Goal: Information Seeking & Learning: Check status

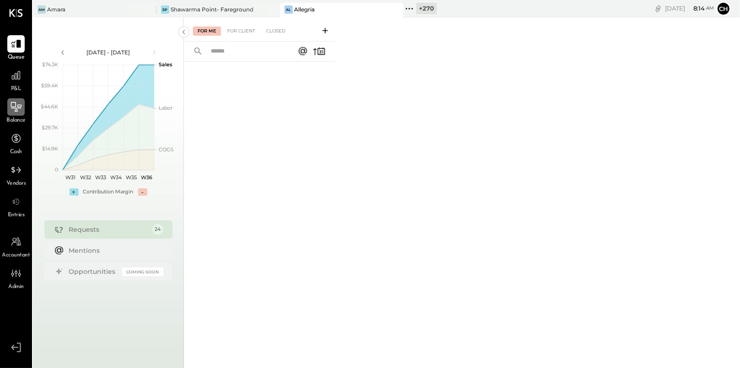
click at [17, 108] on icon at bounding box center [16, 107] width 12 height 12
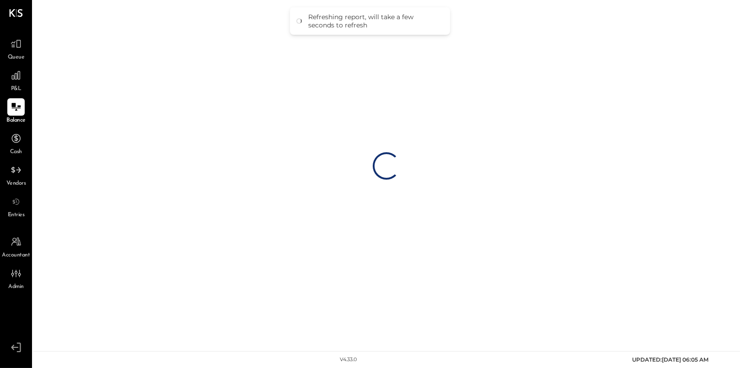
click at [411, 9] on div "Refreshing report, will take a few seconds to refresh" at bounding box center [370, 20] width 160 height 27
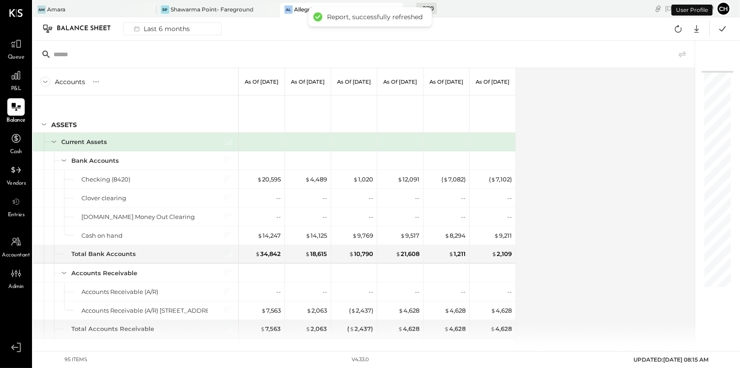
click at [463, 11] on div "[DATE] 8 : 15 am Ch User Profile" at bounding box center [602, 8] width 278 height 17
click at [411, 6] on icon at bounding box center [409, 9] width 12 height 12
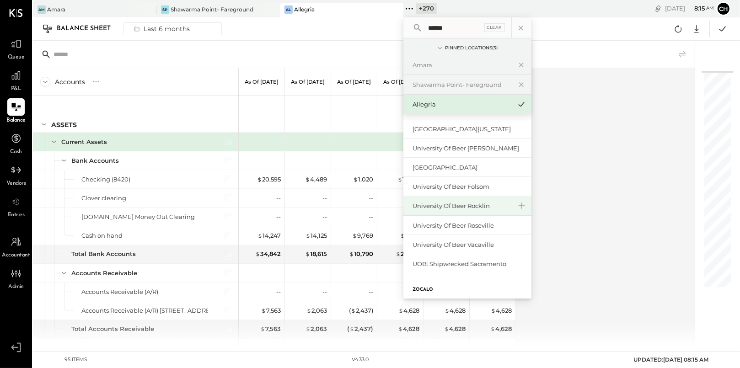
scroll to position [79, 0]
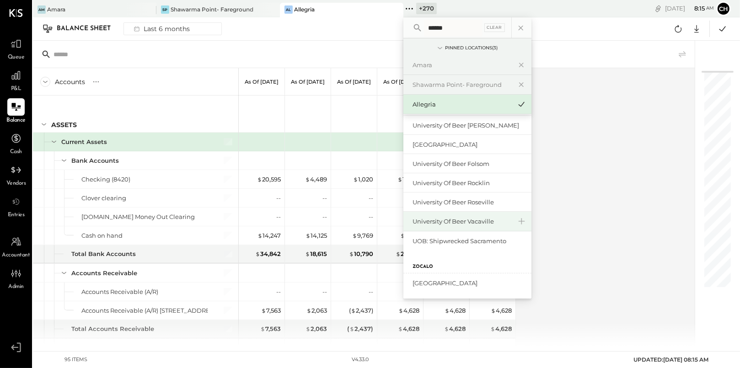
type input "******"
click at [481, 221] on div "University of Beer Vacaville" at bounding box center [462, 221] width 99 height 9
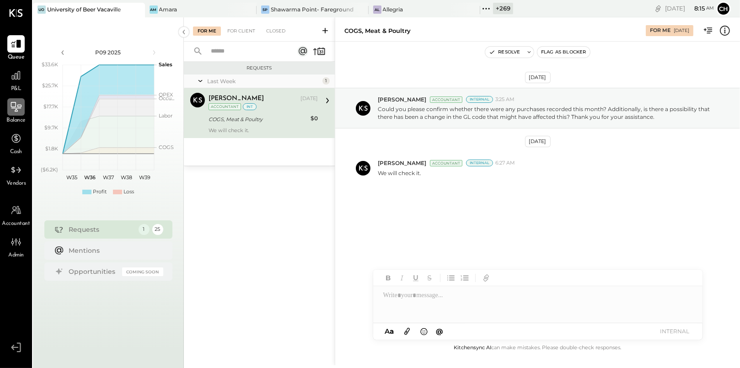
click at [16, 103] on icon at bounding box center [16, 107] width 12 height 12
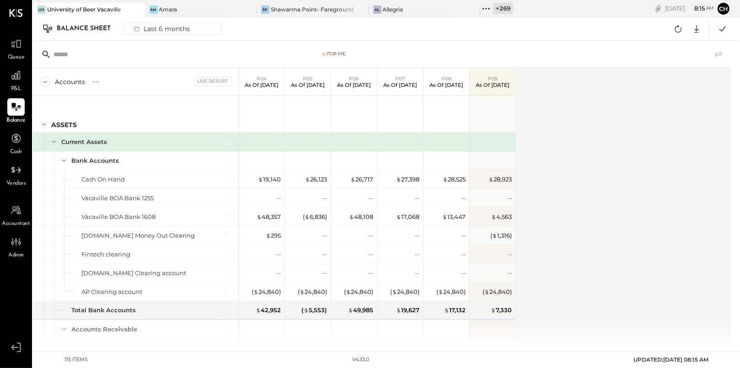
click at [606, 206] on div "Accounts S GL Live Report P04 As of [DATE] P05 As of [DATE] P06 As of [DATE] P0…" at bounding box center [382, 207] width 699 height 278
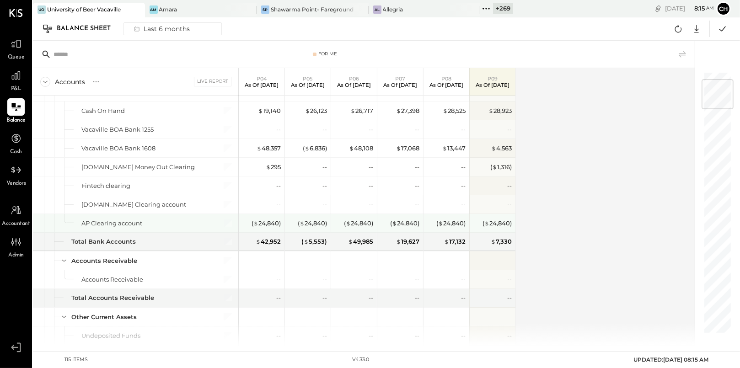
scroll to position [58, 0]
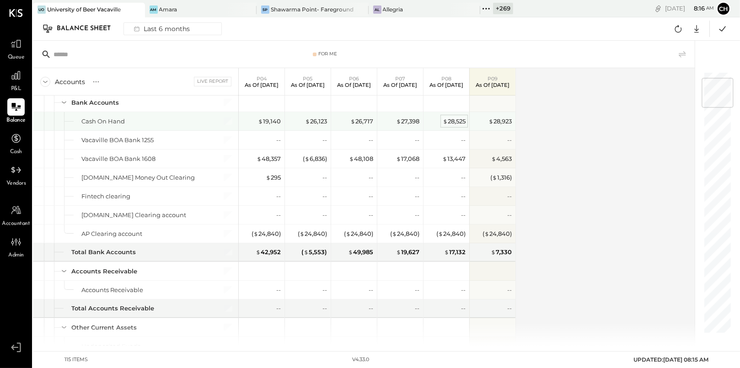
click at [449, 120] on div "$ 28,525" at bounding box center [454, 121] width 23 height 9
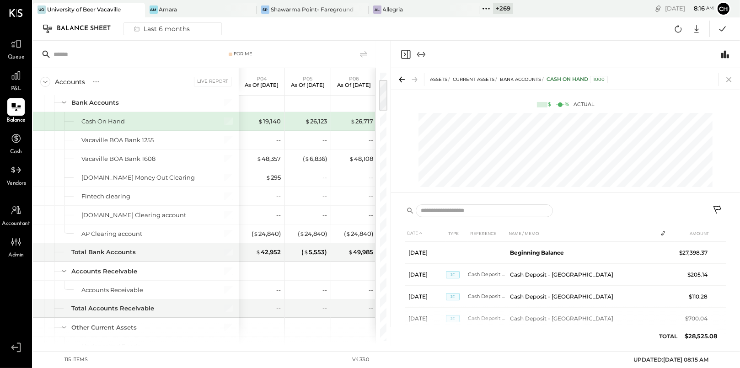
click at [727, 77] on icon at bounding box center [728, 79] width 5 height 5
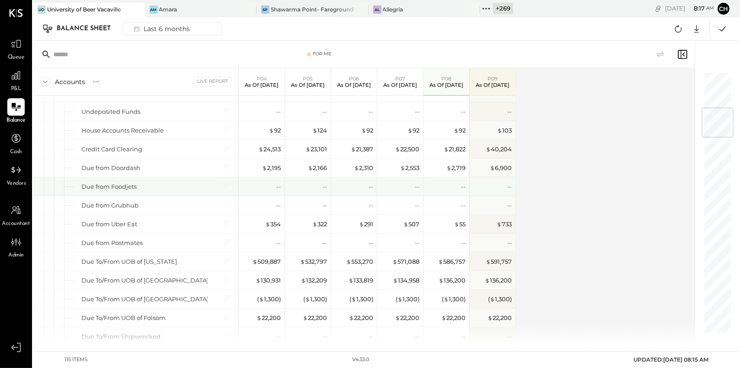
scroll to position [302, 0]
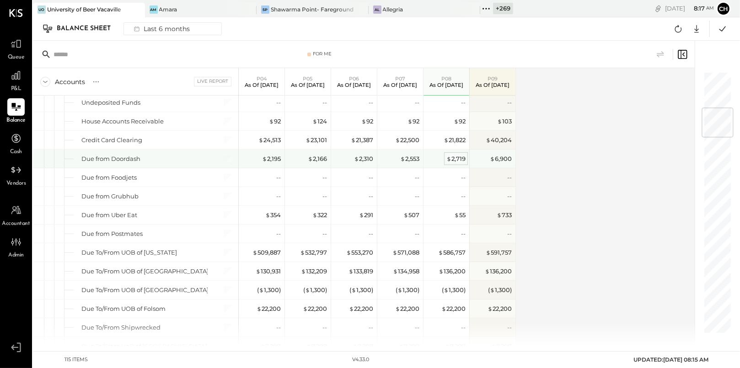
click at [454, 161] on div "$ 2,719" at bounding box center [455, 159] width 19 height 9
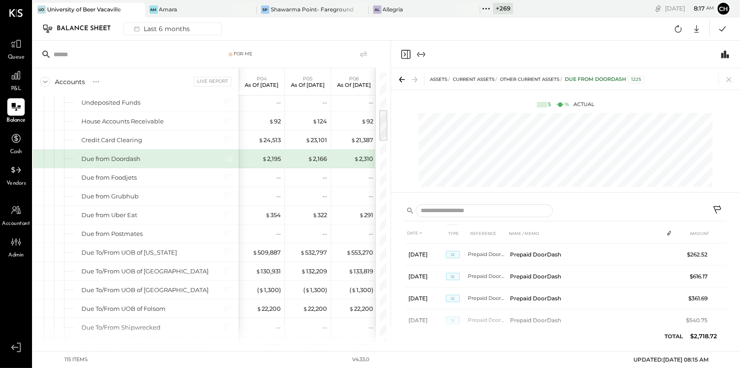
scroll to position [680, 0]
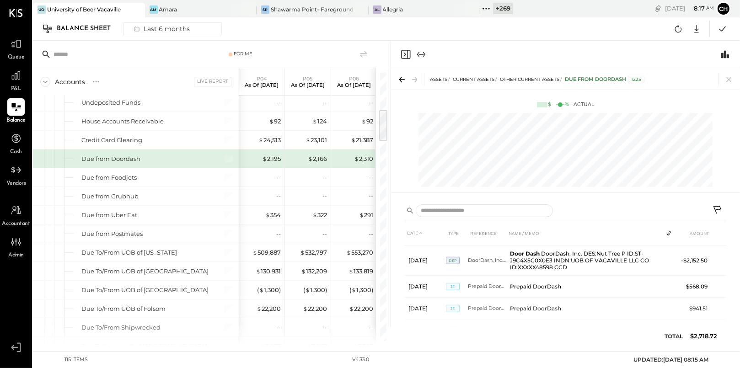
click at [726, 79] on icon at bounding box center [729, 79] width 13 height 13
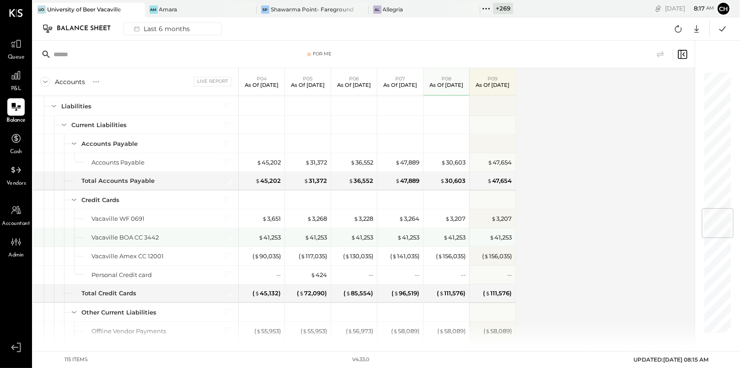
scroll to position [1155, 0]
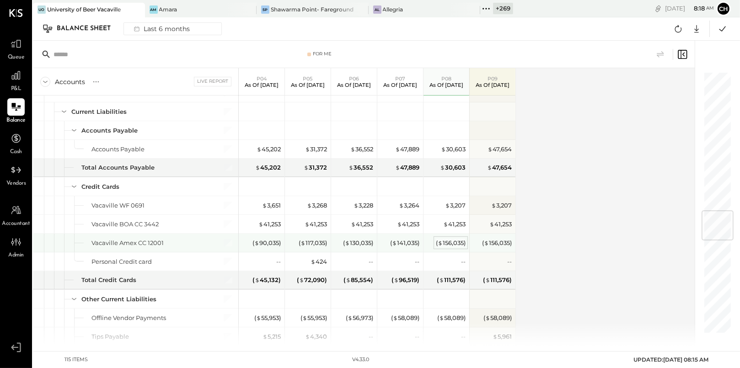
click at [451, 242] on div "( $ 156,035 )" at bounding box center [451, 243] width 30 height 9
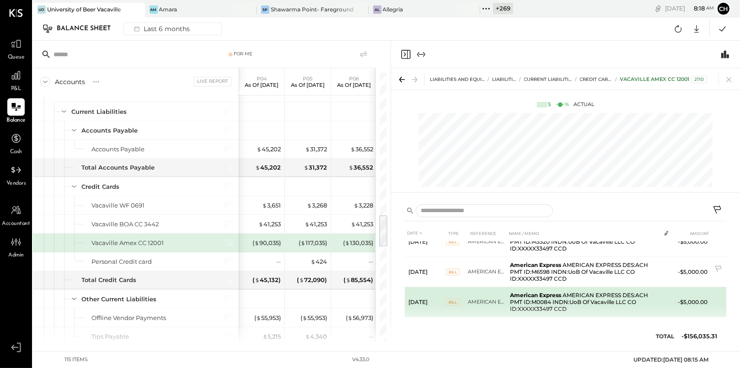
scroll to position [38, 0]
click at [451, 297] on span "BILL" at bounding box center [453, 300] width 14 height 7
click at [541, 300] on td "American Express AMERICAN EXPRESS DES:ACH PMT ID:M0084 INDN:UoB Of Vacaville LL…" at bounding box center [583, 301] width 154 height 30
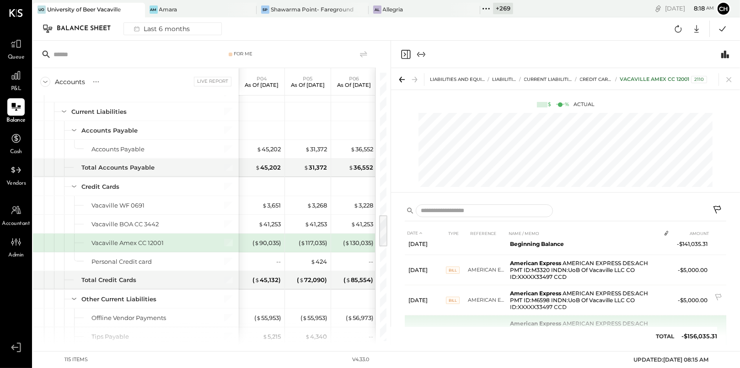
scroll to position [0, 0]
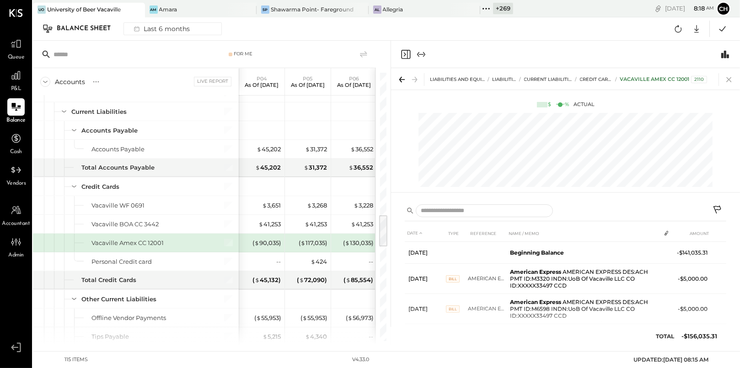
click at [728, 80] on icon at bounding box center [728, 79] width 5 height 5
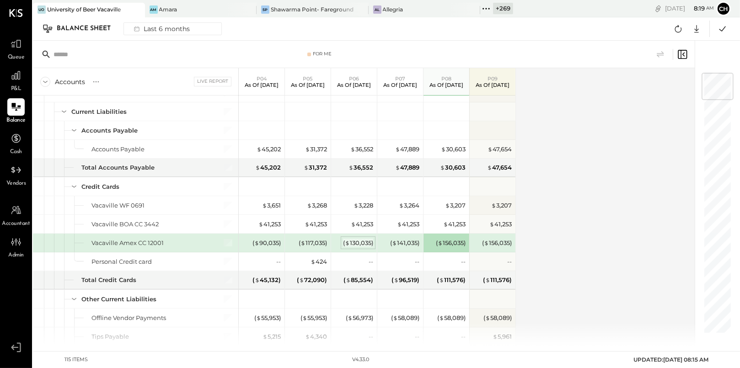
click at [355, 241] on div "( $ 130,035 )" at bounding box center [358, 243] width 30 height 9
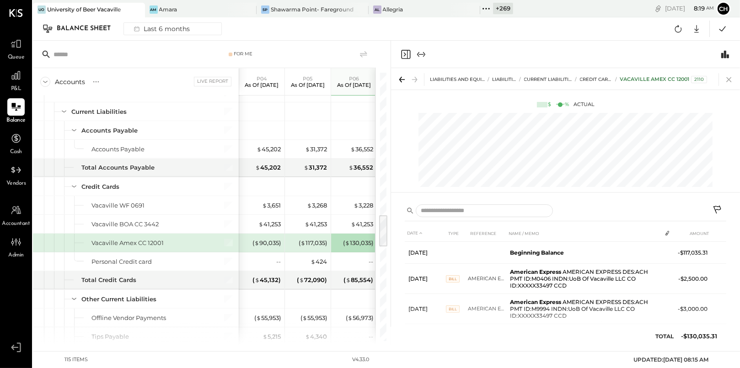
click at [727, 78] on icon at bounding box center [729, 79] width 13 height 13
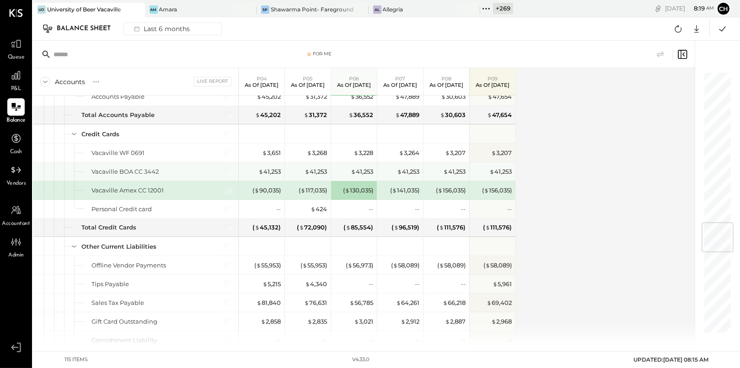
scroll to position [1254, 0]
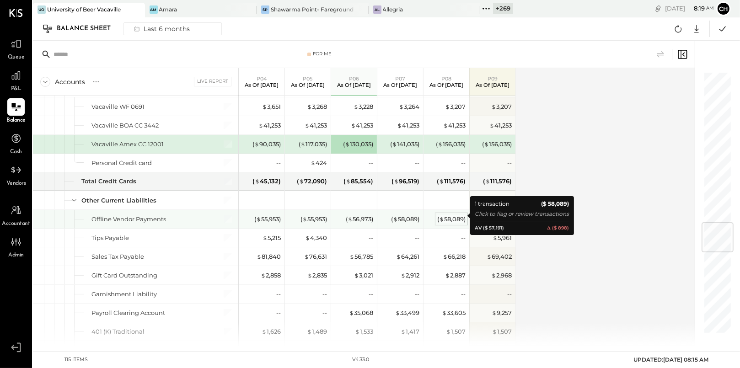
click at [447, 216] on div "( $ 58,089 )" at bounding box center [451, 219] width 28 height 9
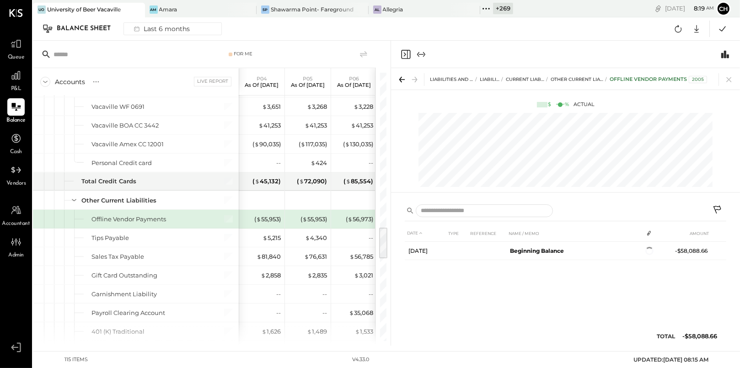
click at [729, 78] on icon at bounding box center [729, 79] width 13 height 13
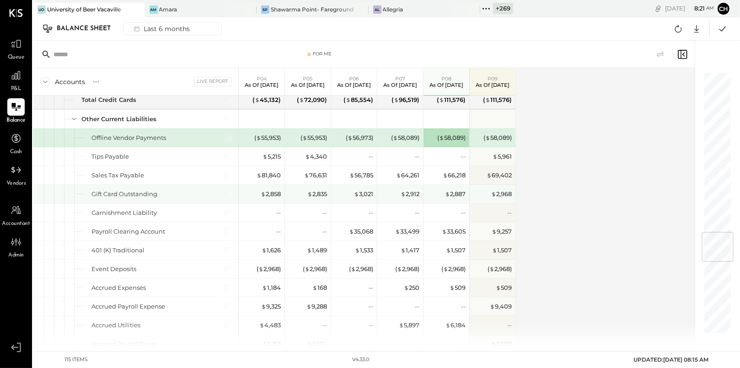
scroll to position [1278, 0]
